Goal: Information Seeking & Learning: Find specific page/section

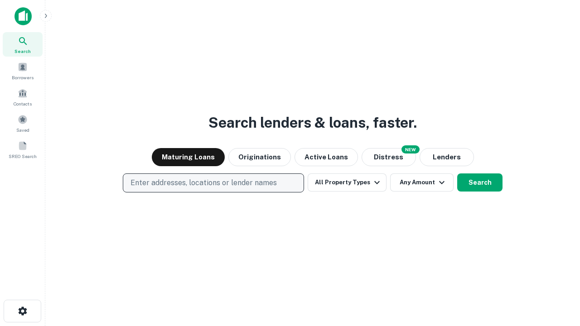
click at [213, 183] on p "Enter addresses, locations or lender names" at bounding box center [204, 183] width 146 height 11
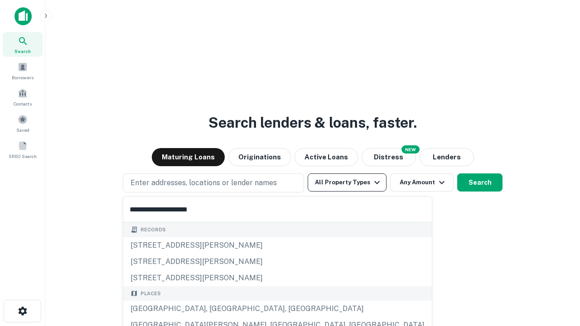
click at [347, 183] on button "All Property Types" at bounding box center [347, 183] width 79 height 18
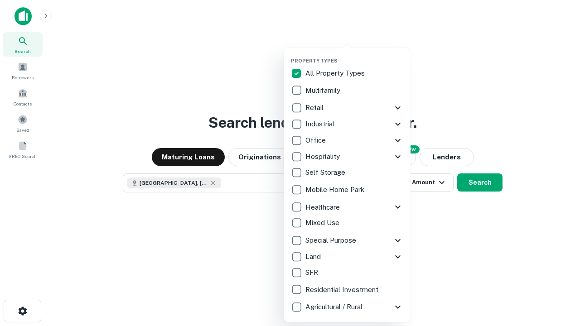
click at [354, 55] on button "button" at bounding box center [354, 55] width 127 height 0
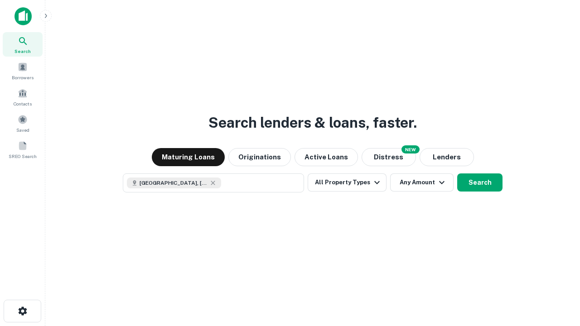
scroll to position [15, 0]
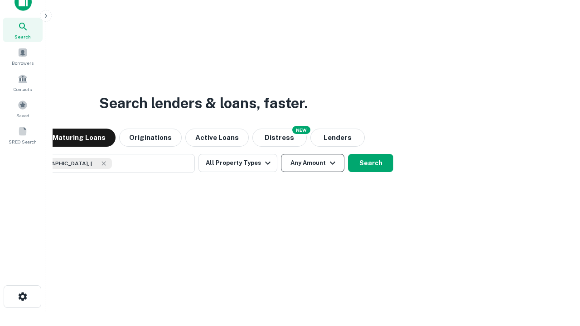
click at [281, 154] on button "Any Amount" at bounding box center [312, 163] width 63 height 18
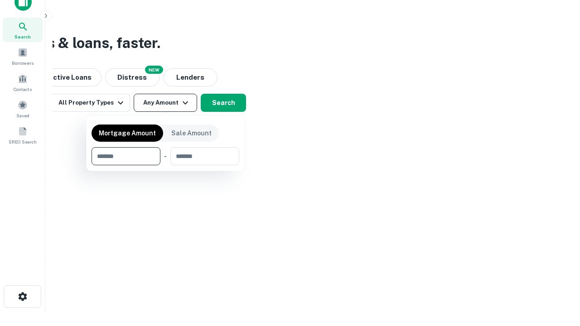
type input "*******"
click at [165, 165] on button "button" at bounding box center [166, 165] width 148 height 0
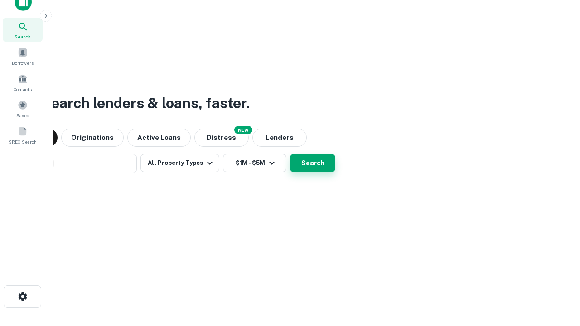
click at [290, 154] on button "Search" at bounding box center [312, 163] width 45 height 18
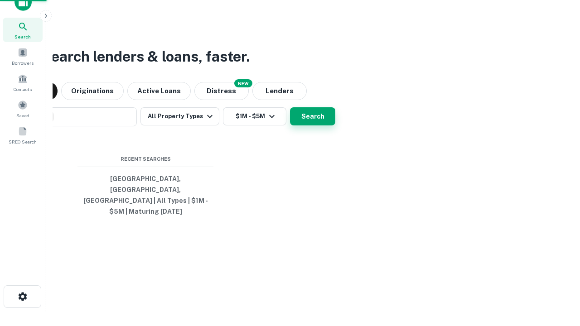
scroll to position [29, 257]
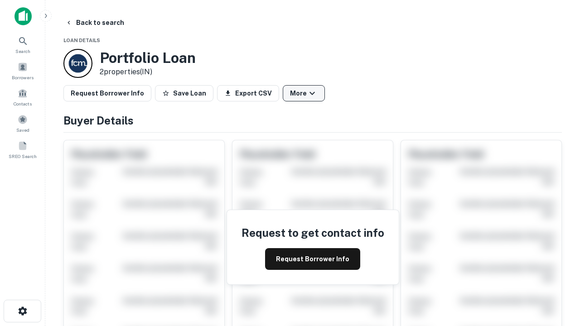
click at [304, 93] on button "More" at bounding box center [304, 93] width 42 height 16
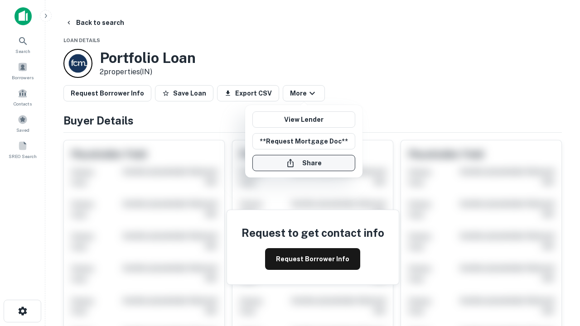
click at [304, 163] on button "Share" at bounding box center [303, 163] width 103 height 16
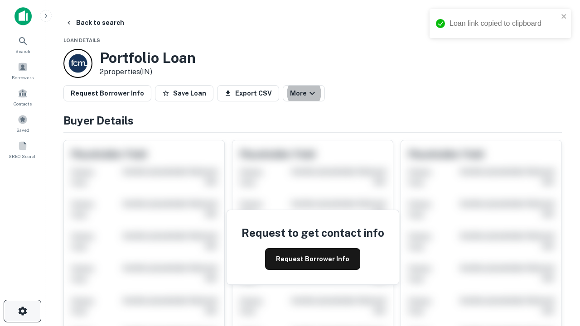
click at [22, 311] on icon "button" at bounding box center [22, 311] width 11 height 11
